Goal: Task Accomplishment & Management: Complete application form

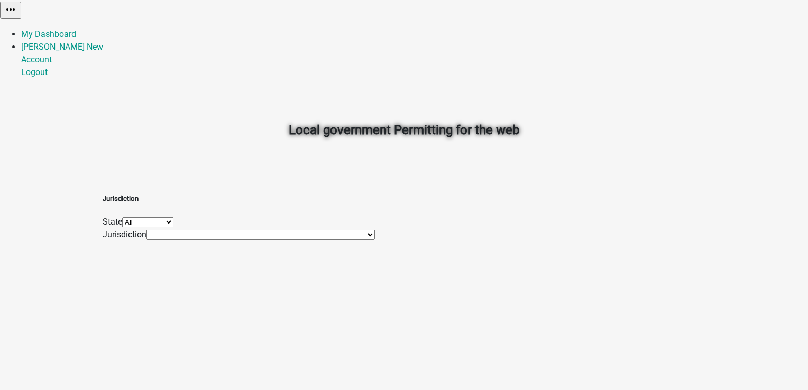
click at [442, 60] on div "Local government Permitting for the web" at bounding box center [404, 106] width 603 height 151
click at [103, 42] on link "Pratiksha New" at bounding box center [62, 47] width 82 height 10
click at [52, 54] on link "Account" at bounding box center [36, 59] width 31 height 10
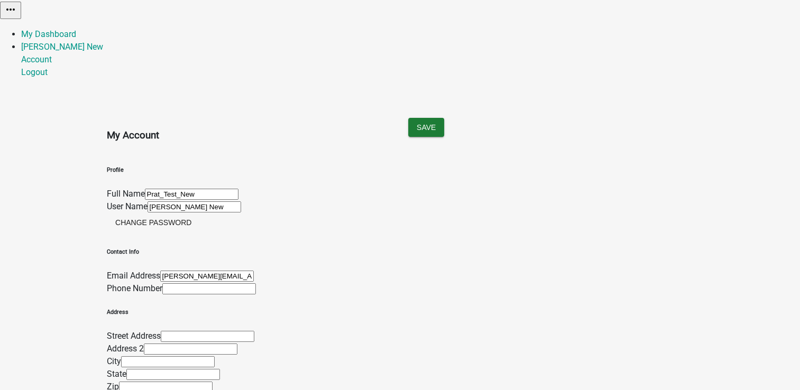
click at [677, 1] on nav "more_horiz My Dashboard Pratiksha New Account Logout" at bounding box center [400, 39] width 800 height 79
click at [76, 29] on link "My Dashboard" at bounding box center [48, 34] width 55 height 10
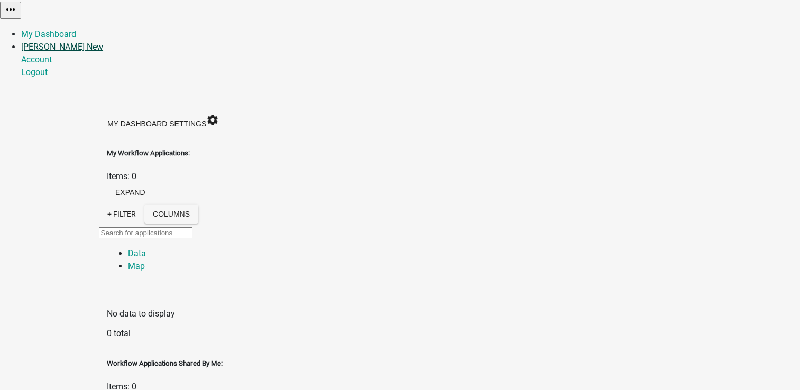
click at [103, 42] on link "Pratiksha New" at bounding box center [62, 47] width 82 height 10
click at [48, 73] on link "Logout" at bounding box center [34, 72] width 26 height 10
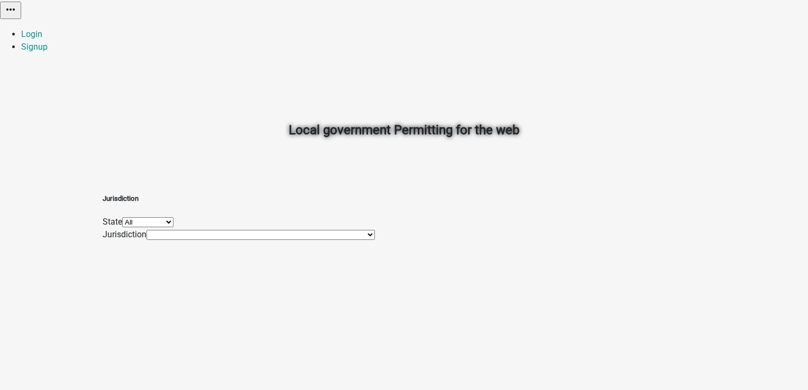
click at [613, 99] on div "Local government Permitting for the web" at bounding box center [404, 106] width 603 height 151
click at [48, 42] on link "Signup" at bounding box center [34, 47] width 26 height 10
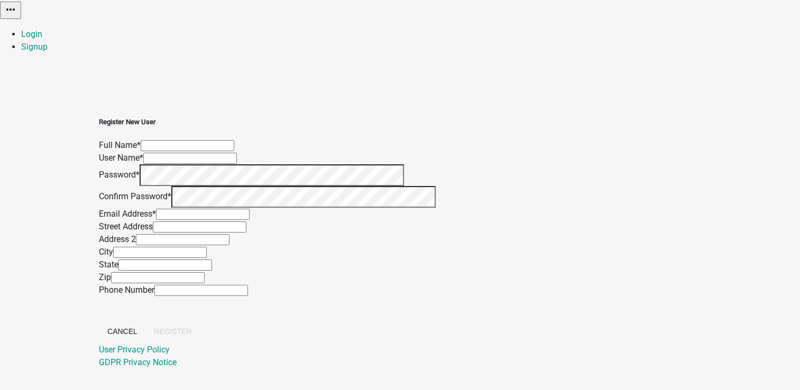
click at [234, 140] on input "text" at bounding box center [188, 145] width 94 height 11
type input "Test_p"
click at [237, 153] on input "text" at bounding box center [190, 158] width 94 height 11
type input "Pratiksha"
type input "pratiksha@mayking.in"
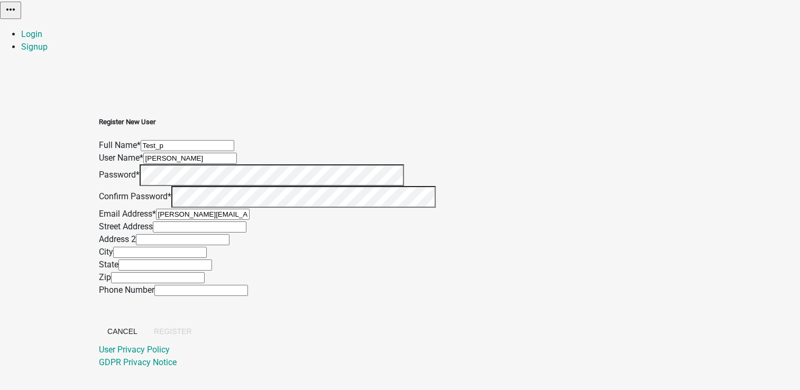
click at [237, 163] on input "Pratiksha" at bounding box center [190, 158] width 94 height 11
type input "Pratiksha Testp"
drag, startPoint x: 299, startPoint y: 111, endPoint x: 258, endPoint y: 111, distance: 40.7
click at [259, 117] on div "Register New User Full Name * Test_p User Name * Pratiksha Testp Password * Con…" at bounding box center [267, 230] width 337 height 227
drag, startPoint x: 349, startPoint y: 156, endPoint x: 263, endPoint y: 156, distance: 85.2
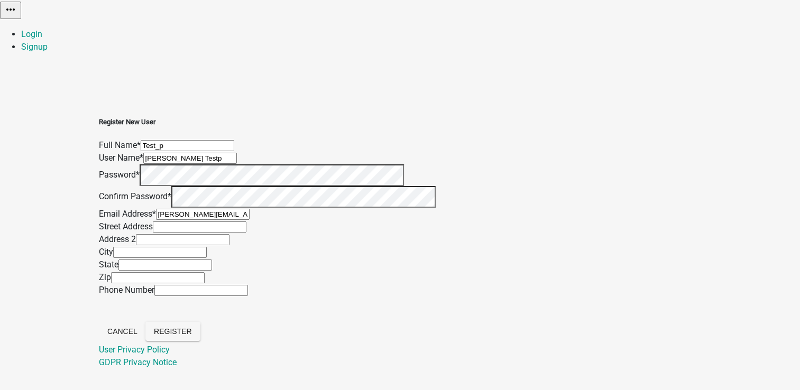
click at [263, 156] on div "Register New User Full Name * Test_p User Name * Pratiksha Testp Password * Con…" at bounding box center [267, 230] width 337 height 227
drag, startPoint x: 324, startPoint y: 115, endPoint x: 254, endPoint y: 116, distance: 69.3
paste input "Pratiksha Test"
type input "Pratiksha Testp"
drag, startPoint x: 339, startPoint y: 154, endPoint x: 196, endPoint y: 153, distance: 142.8
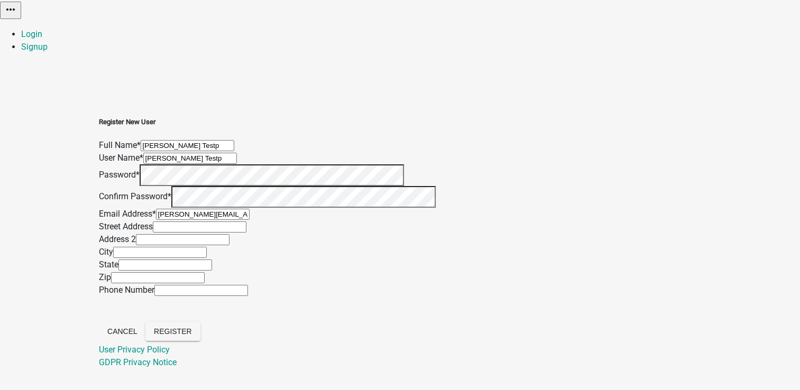
click at [196, 153] on div "Register New User Full Name * Pratiksha Testp User Name * Pratiksha Testp Passw…" at bounding box center [400, 231] width 603 height 278
drag, startPoint x: 303, startPoint y: 161, endPoint x: 224, endPoint y: 166, distance: 79.5
click at [224, 166] on div "Register New User Full Name * Pratiksha Testp User Name * Test_P Password * Con…" at bounding box center [400, 231] width 603 height 278
type input "Test_P"
click at [242, 208] on div "Register New User Full Name * Pratiksha Testp User Name * Test_P Password * Con…" at bounding box center [400, 231] width 603 height 278
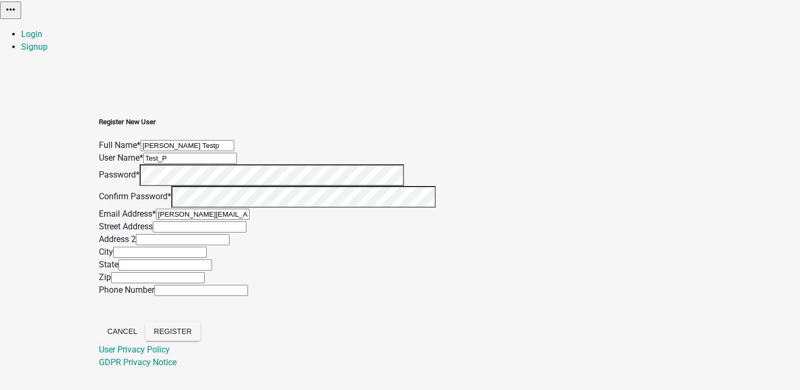
scroll to position [205, 0]
click at [192, 327] on span "Register" at bounding box center [173, 331] width 38 height 8
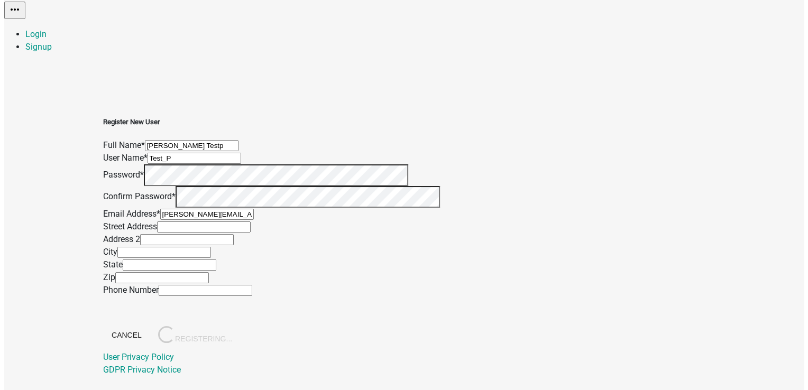
scroll to position [0, 0]
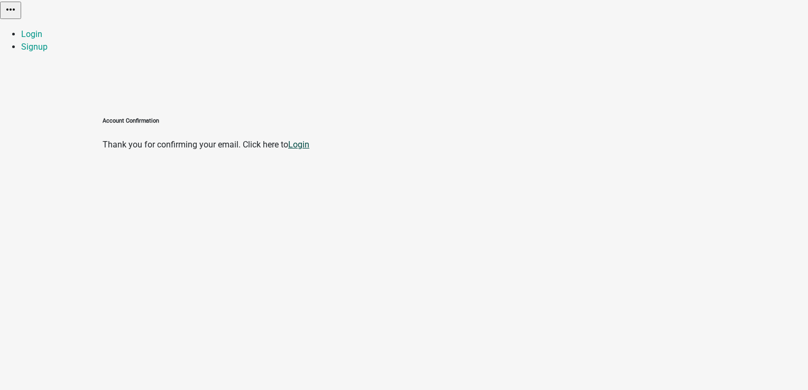
click at [309, 140] on link "Login" at bounding box center [298, 145] width 21 height 10
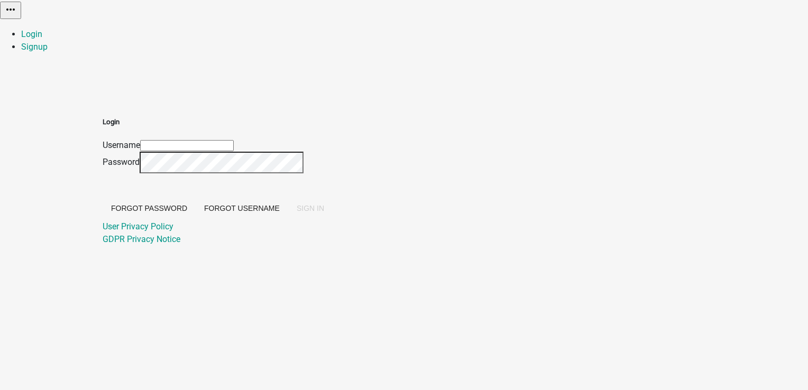
type input "Test_P"
click at [324, 213] on span "SIGN IN" at bounding box center [311, 208] width 28 height 8
